Goal: Task Accomplishment & Management: Complete application form

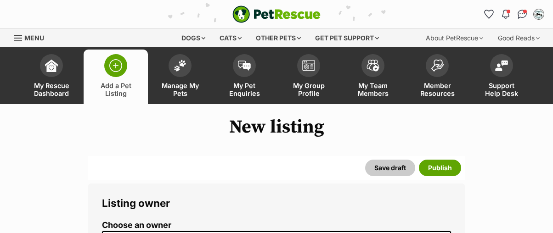
select select
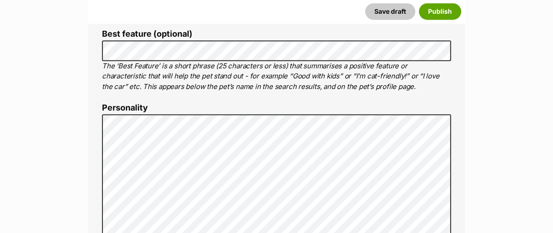
scroll to position [471, 0]
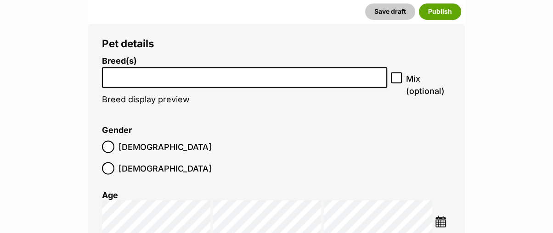
scroll to position [1417, 0]
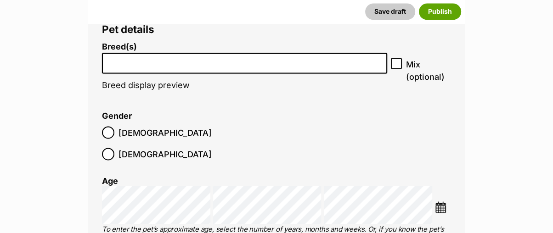
click at [171, 65] on li at bounding box center [244, 63] width 279 height 19
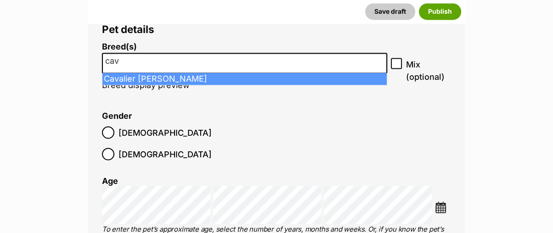
type input "cav"
select select "55"
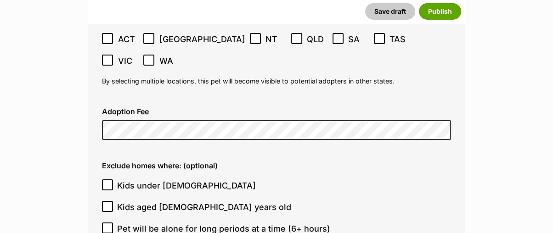
scroll to position [2641, 0]
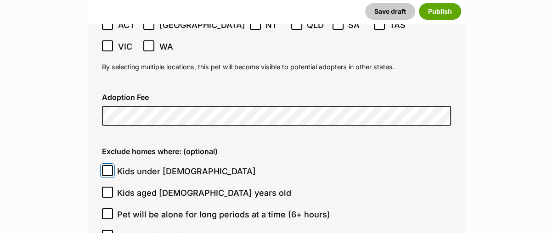
click at [109, 165] on input "Kids under 5 years old" at bounding box center [107, 170] width 11 height 11
checkbox input "true"
click at [105, 208] on input "Pet will be alone for long periods at a time (6+ hours)" at bounding box center [107, 213] width 11 height 11
checkbox input "true"
click at [107, 232] on icon at bounding box center [107, 235] width 6 height 6
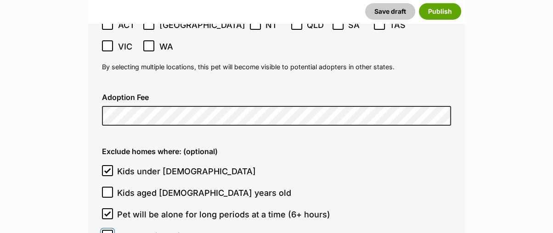
click at [107, 230] on input "Dogs are in residence" at bounding box center [107, 235] width 11 height 11
checkbox input "true"
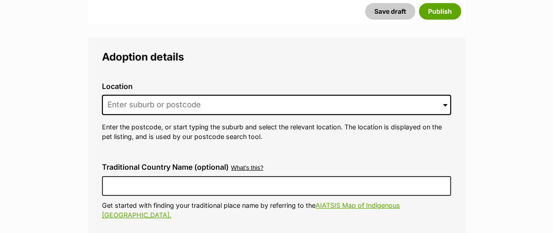
scroll to position [2386, 0]
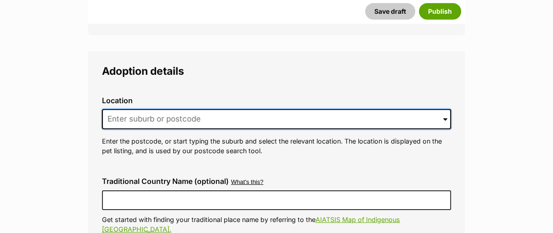
click at [140, 109] on input at bounding box center [276, 119] width 349 height 20
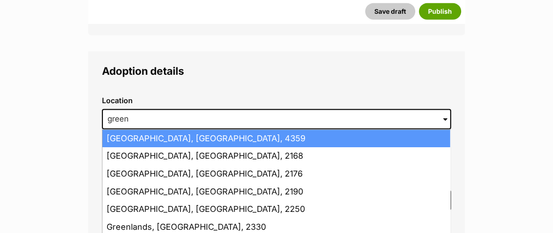
click at [131, 130] on li "Greenmount, Queensland, 4359" at bounding box center [276, 139] width 348 height 18
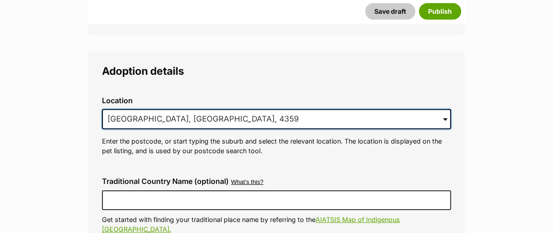
click at [232, 109] on input "Greenmount, Queensland, 4359" at bounding box center [276, 119] width 349 height 20
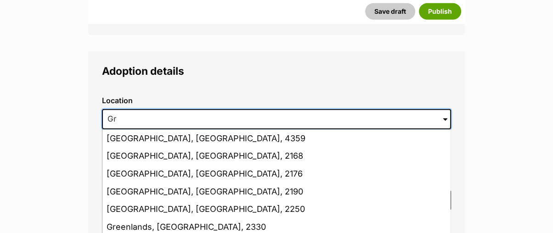
type input "G"
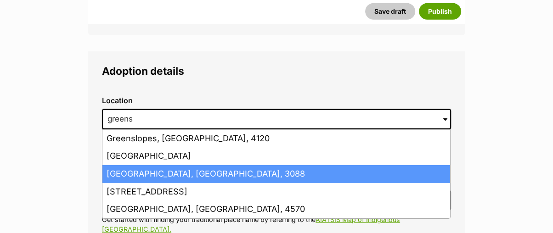
click at [139, 165] on li "Greensborough, Victoria, 3088" at bounding box center [276, 174] width 348 height 18
type input "Greensborough, Victoria, 3088"
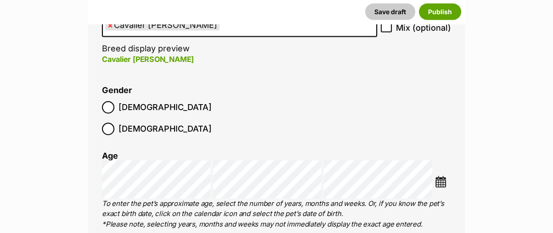
scroll to position [1581, 0]
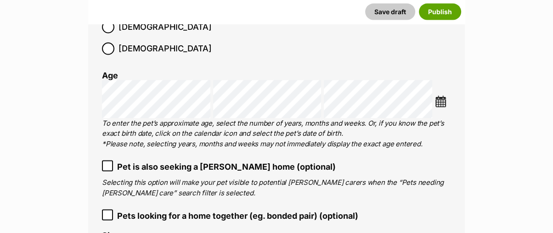
click at [438, 96] on img at bounding box center [440, 101] width 11 height 11
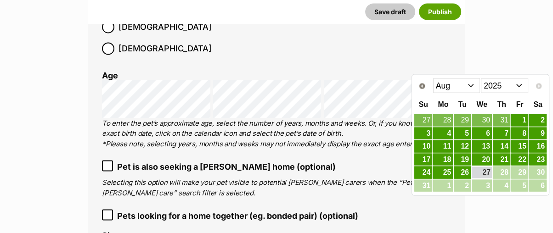
click at [438, 85] on select "Jan Feb Mar Apr May Jun Jul Aug" at bounding box center [456, 86] width 47 height 15
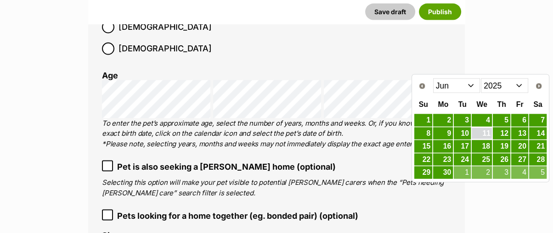
click at [485, 135] on link "11" at bounding box center [481, 133] width 20 height 11
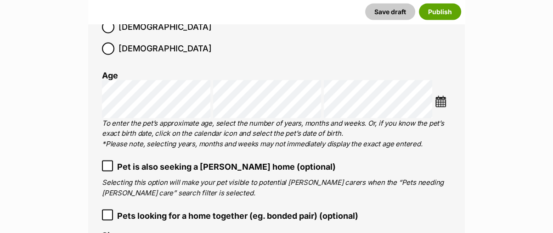
click at [449, 96] on li at bounding box center [443, 103] width 16 height 14
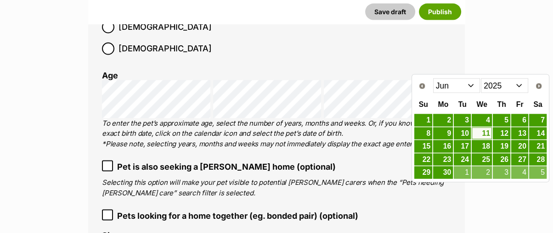
click at [505, 84] on select "2015 2016 2017 2018 2019 2020 2021 2022 2023 2024 2025" at bounding box center [504, 86] width 47 height 15
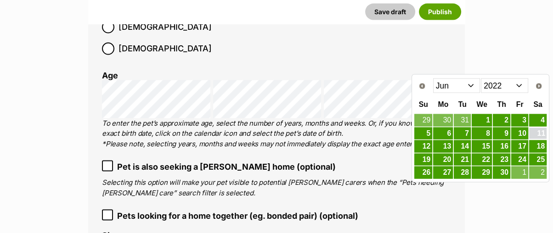
click at [542, 131] on link "11" at bounding box center [537, 133] width 17 height 11
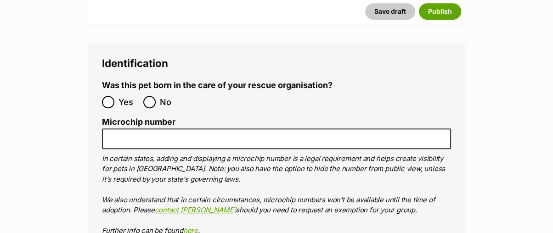
scroll to position [3315, 0]
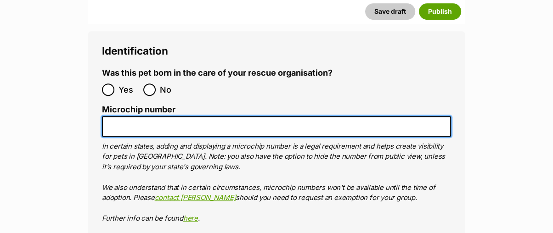
click at [161, 116] on input "Microchip number" at bounding box center [276, 126] width 349 height 21
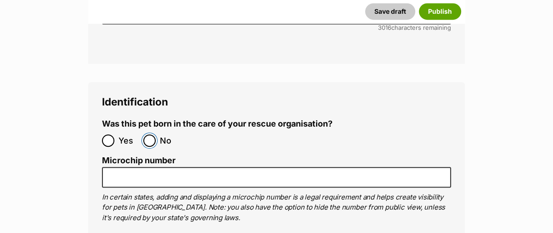
click at [148, 135] on input "No" at bounding box center [149, 141] width 12 height 12
radio input "true"
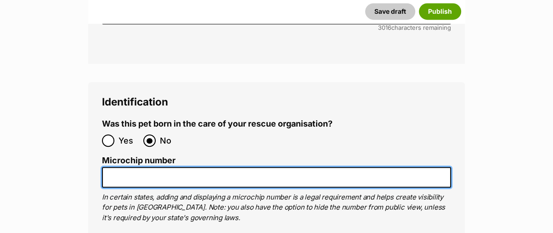
click at [147, 167] on input "Microchip number" at bounding box center [276, 177] width 349 height 21
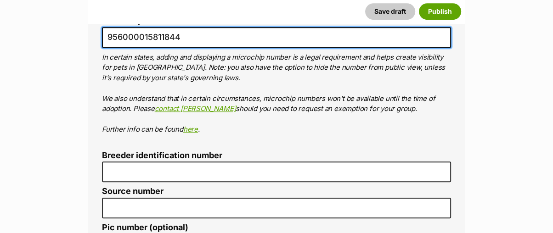
scroll to position [3417, 0]
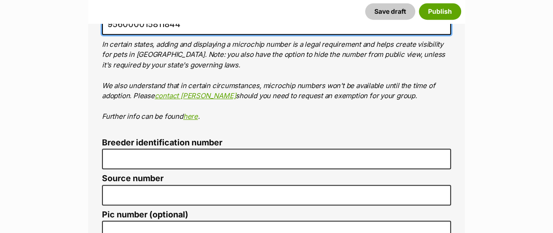
type input "956000015811844"
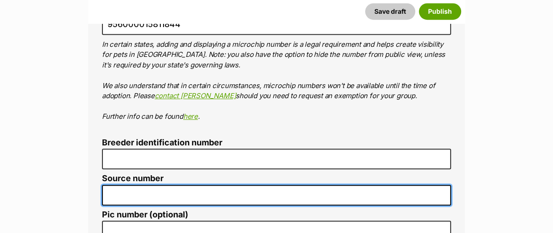
click at [140, 185] on input "Source number" at bounding box center [276, 195] width 349 height 21
type input "RE100062"
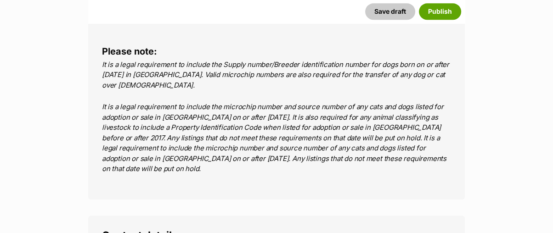
scroll to position [3724, 0]
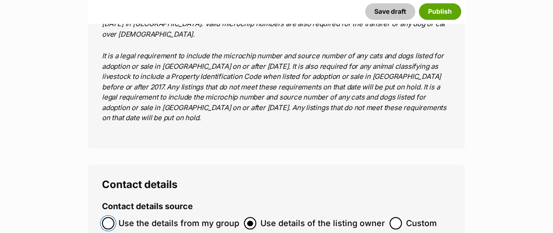
click at [108, 217] on input "Use the details from my group" at bounding box center [108, 223] width 12 height 12
radio input "true"
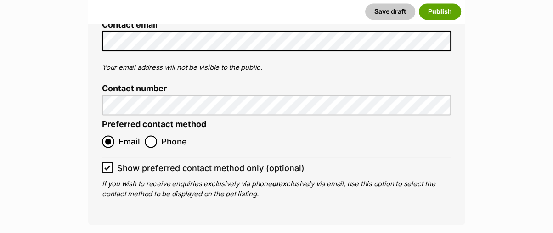
scroll to position [4080, 0]
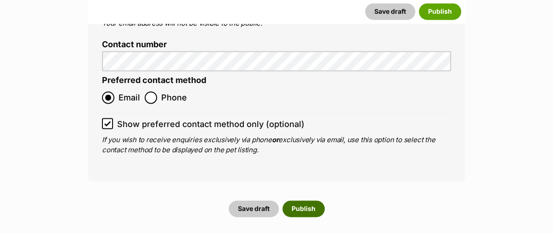
click at [297, 201] on button "Publish" at bounding box center [303, 209] width 42 height 17
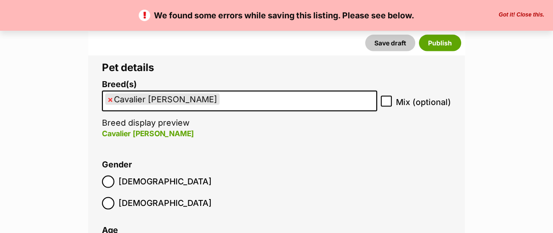
scroll to position [1479, 0]
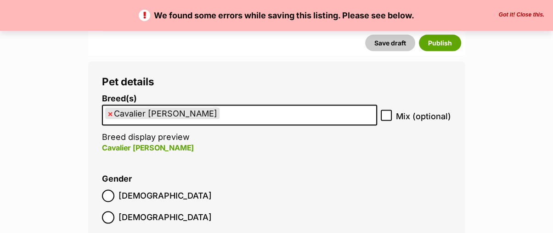
click at [249, 139] on li "Breed(s) Cavalier King Charles Spaniel Affenpinscher Afghan Hound Airedale Terr…" at bounding box center [239, 128] width 275 height 68
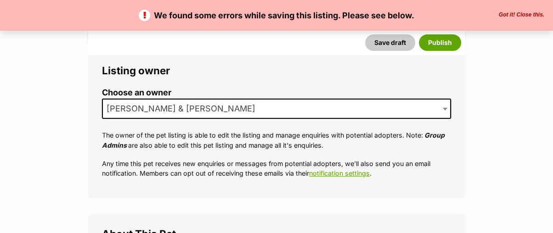
scroll to position [357, 0]
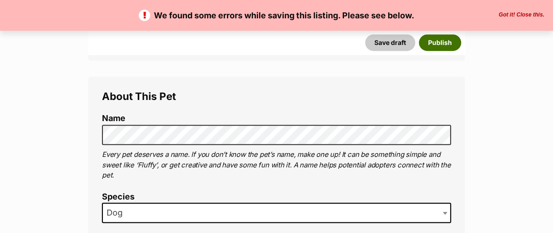
click at [433, 47] on button "Publish" at bounding box center [440, 42] width 42 height 17
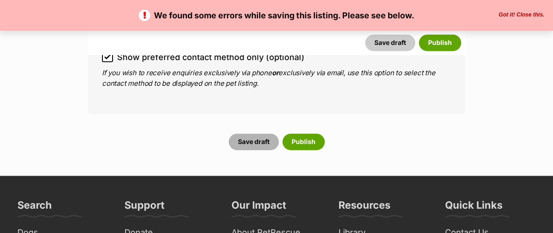
scroll to position [4132, 0]
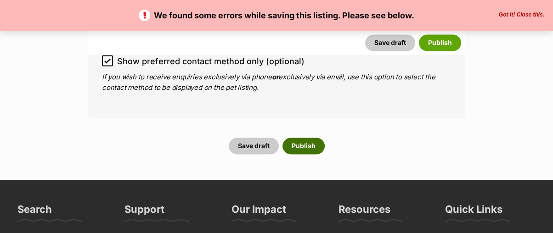
click at [313, 138] on button "Publish" at bounding box center [303, 146] width 42 height 17
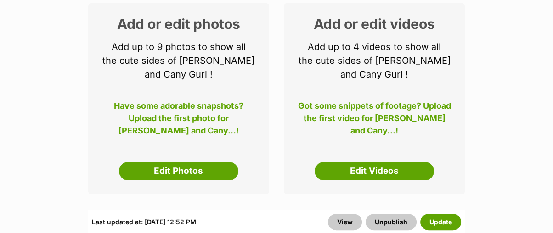
scroll to position [204, 0]
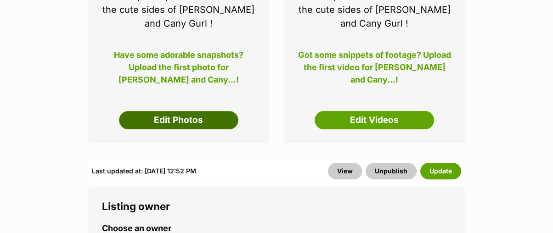
click at [205, 117] on link "Edit Photos" at bounding box center [178, 120] width 119 height 18
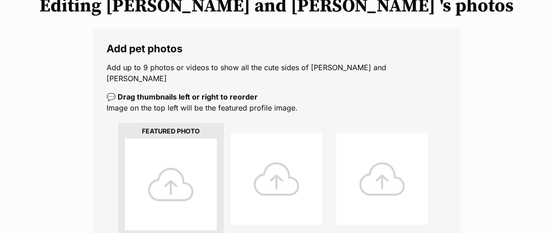
scroll to position [153, 0]
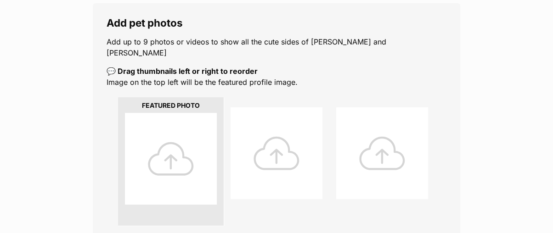
click at [171, 155] on div at bounding box center [171, 159] width 92 height 92
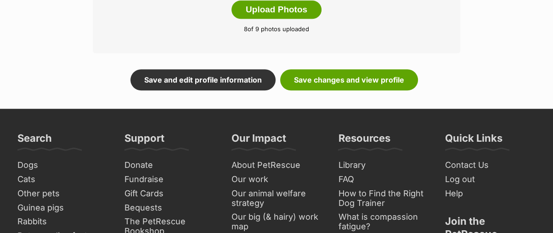
scroll to position [561, 0]
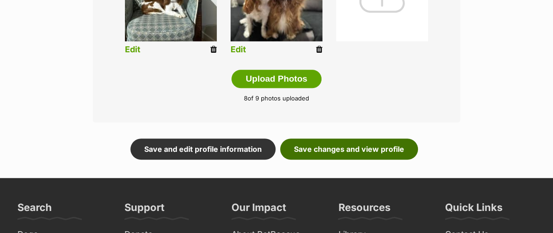
click at [338, 139] on link "Save changes and view profile" at bounding box center [349, 149] width 138 height 21
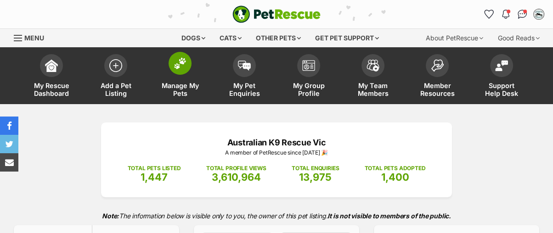
click at [177, 69] on span at bounding box center [179, 63] width 23 height 23
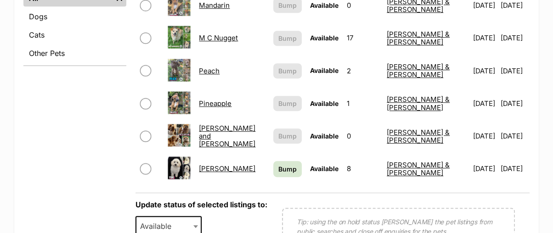
scroll to position [408, 0]
